Goal: Check status: Check status

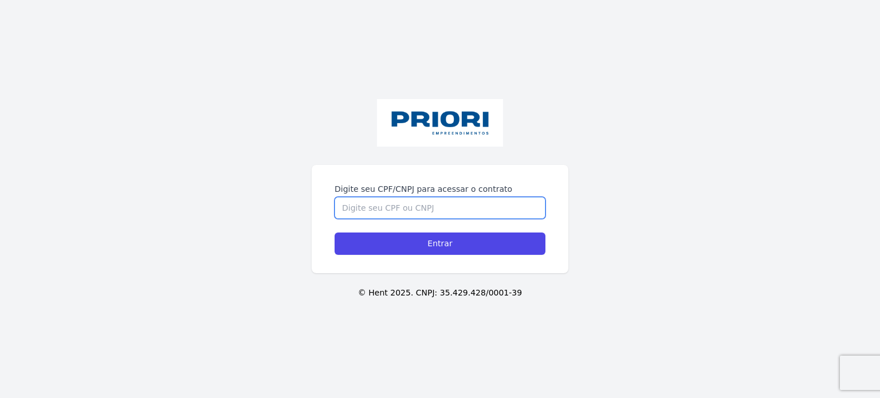
click at [441, 186] on div "Digite seu CPF/CNPJ para acessar o contrato" at bounding box center [440, 201] width 211 height 36
type input "12387373405"
click at [335, 233] on input "Entrar" at bounding box center [440, 244] width 211 height 22
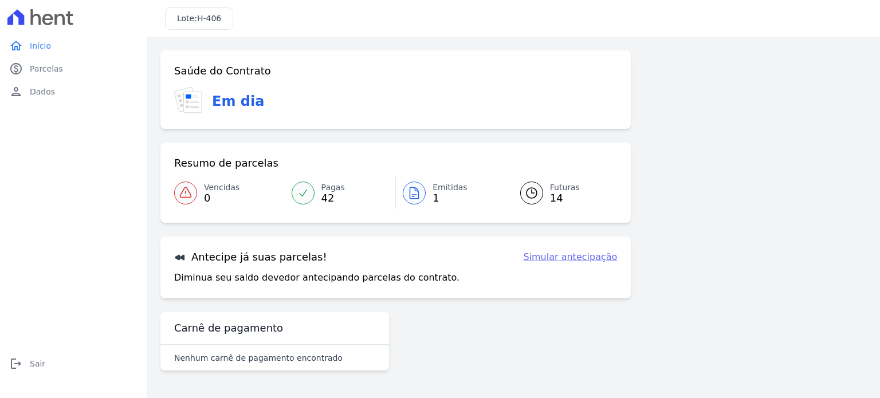
click at [449, 192] on span "Emitidas" at bounding box center [450, 188] width 35 height 12
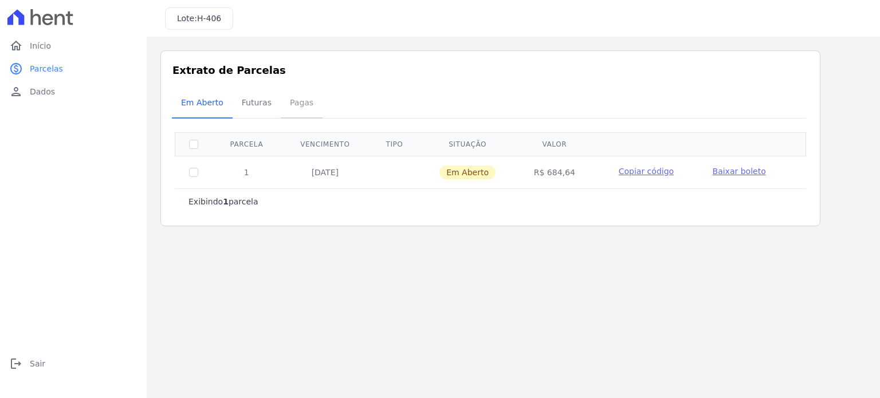
click at [289, 115] on link "Pagas" at bounding box center [302, 104] width 42 height 30
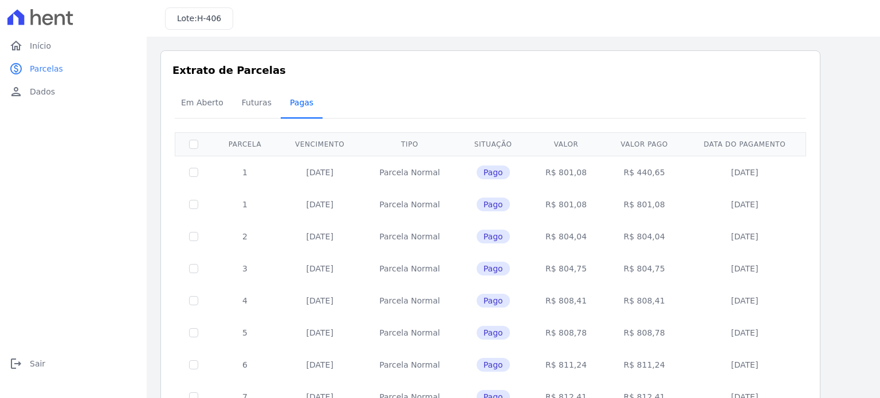
click at [291, 107] on span "Pagas" at bounding box center [301, 102] width 37 height 23
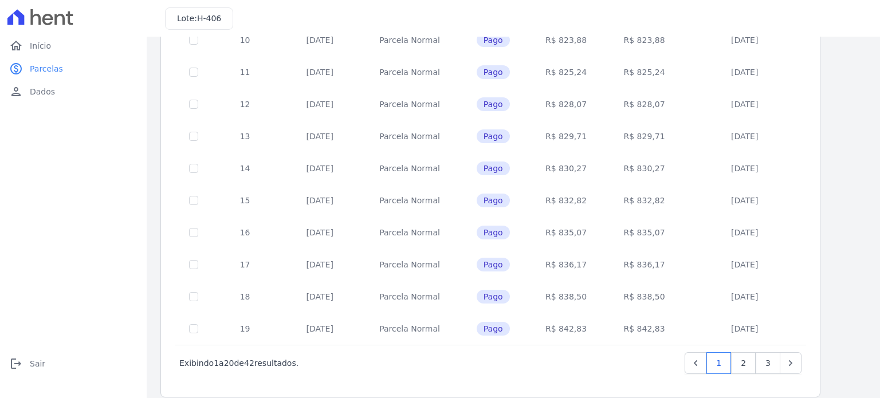
scroll to position [465, 0]
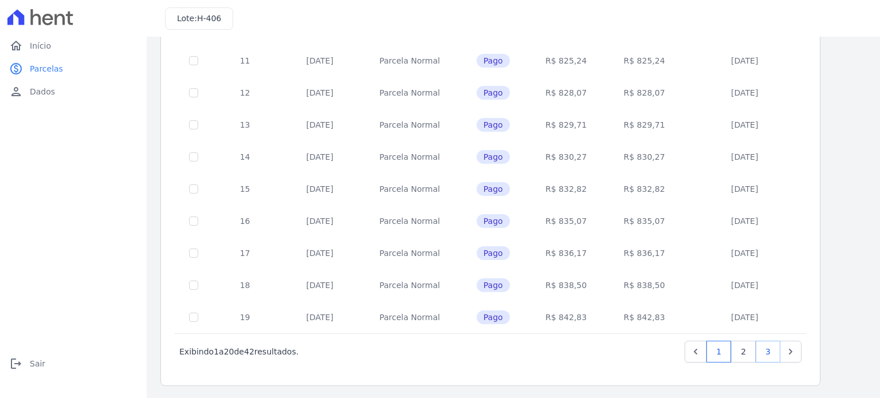
click at [770, 347] on link "3" at bounding box center [768, 352] width 25 height 22
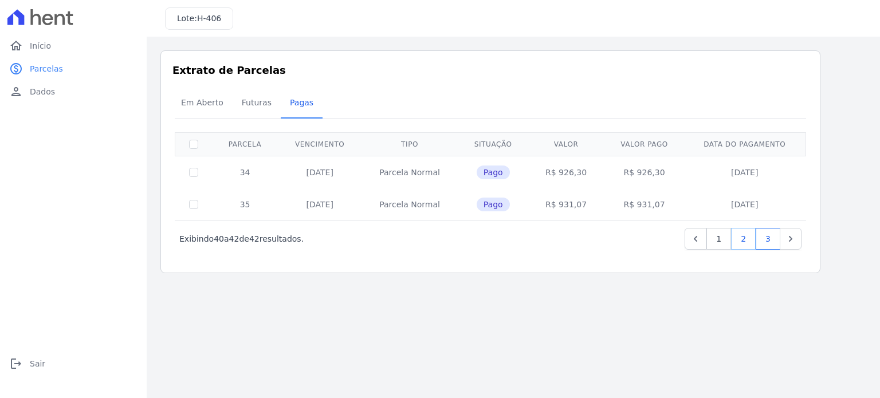
click at [745, 236] on link "2" at bounding box center [743, 239] width 25 height 22
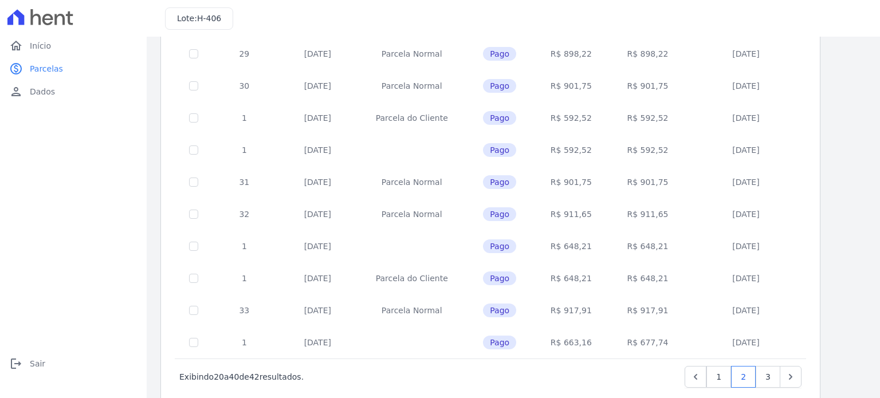
scroll to position [465, 0]
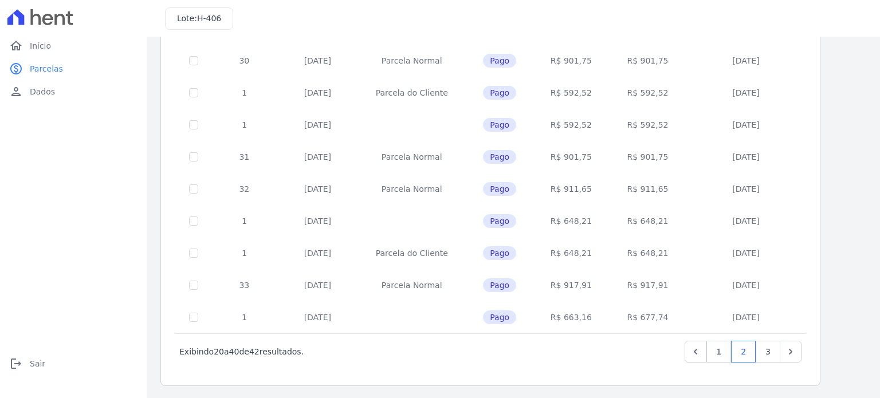
click at [570, 318] on td "R$ 663,16" at bounding box center [571, 317] width 73 height 32
click at [576, 255] on td "R$ 648,21" at bounding box center [571, 253] width 73 height 32
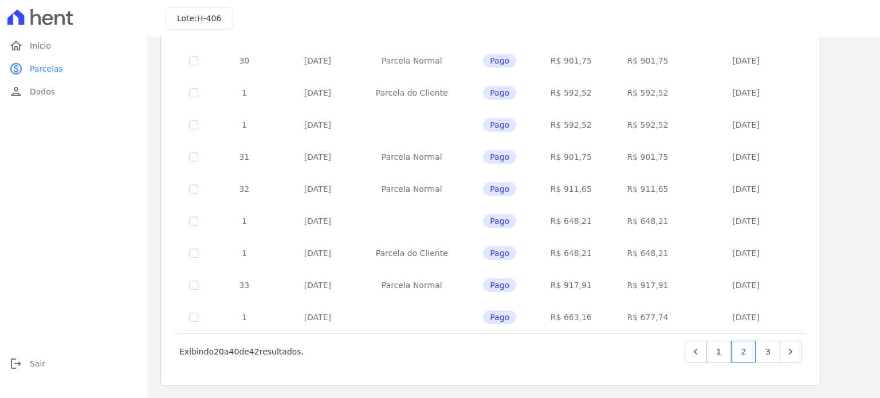
click at [576, 255] on td "R$ 648,21" at bounding box center [571, 253] width 73 height 32
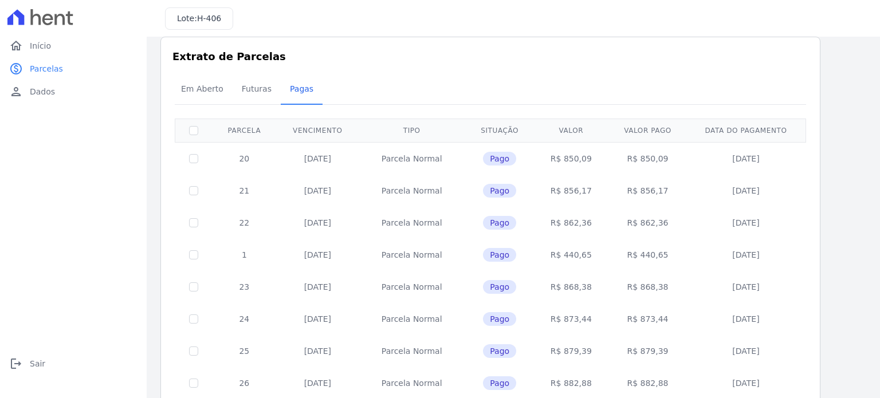
scroll to position [0, 0]
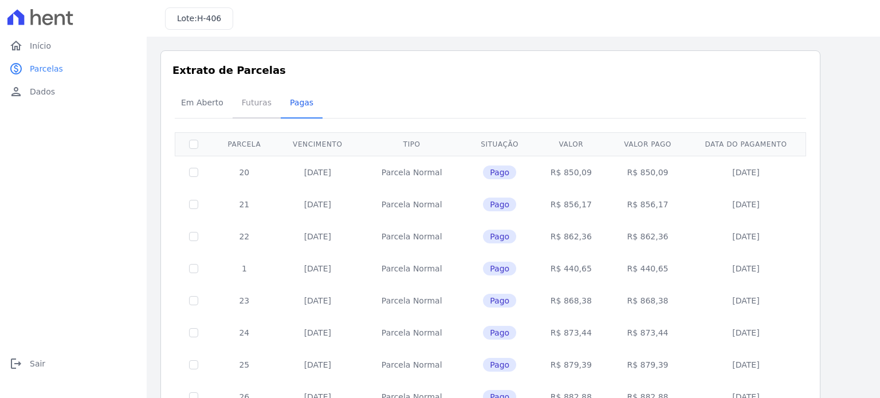
click at [254, 99] on span "Futuras" at bounding box center [257, 102] width 44 height 23
click at [220, 103] on span "Em Aberto" at bounding box center [202, 102] width 56 height 23
